Goal: Information Seeking & Learning: Check status

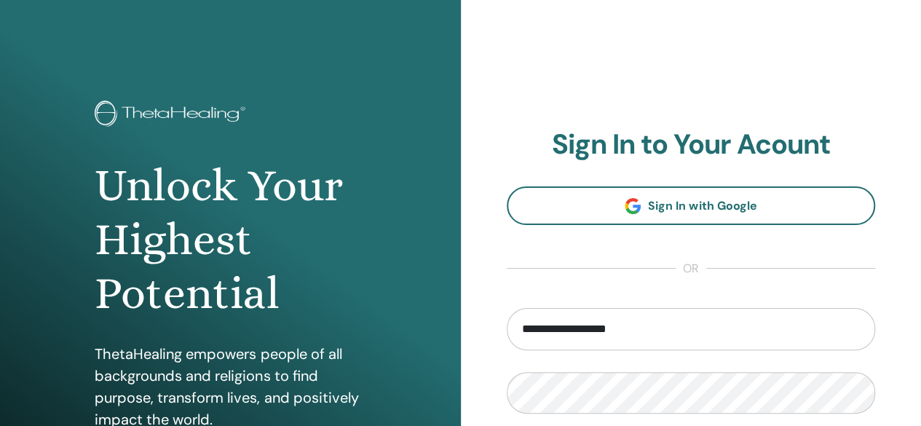
type input "**********"
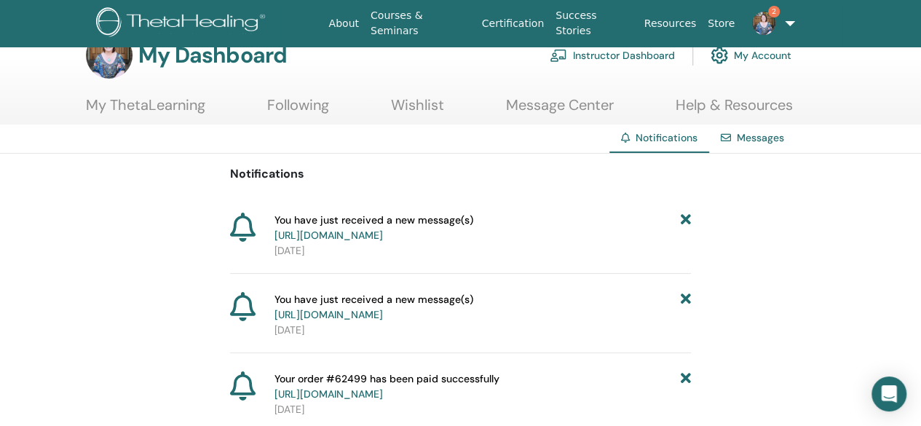
scroll to position [31, 0]
click at [383, 237] on link "[URL][DOMAIN_NAME]" at bounding box center [329, 235] width 109 height 13
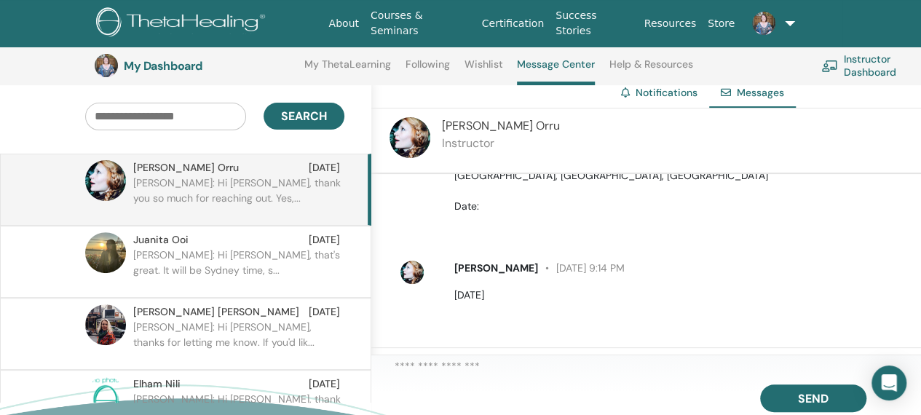
scroll to position [233, 0]
